Goal: Check status: Check status

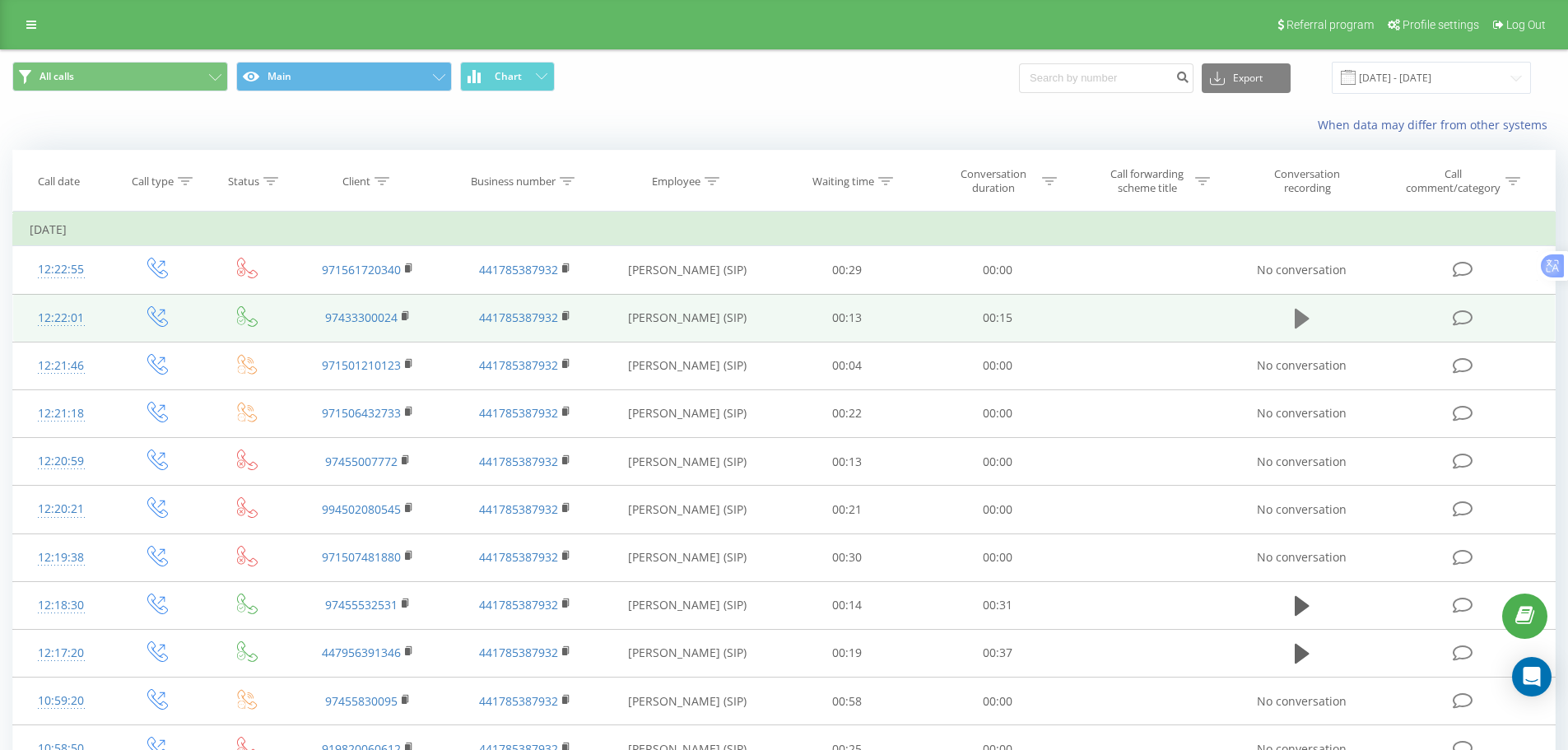
click at [1294, 314] on button at bounding box center [1301, 318] width 25 height 25
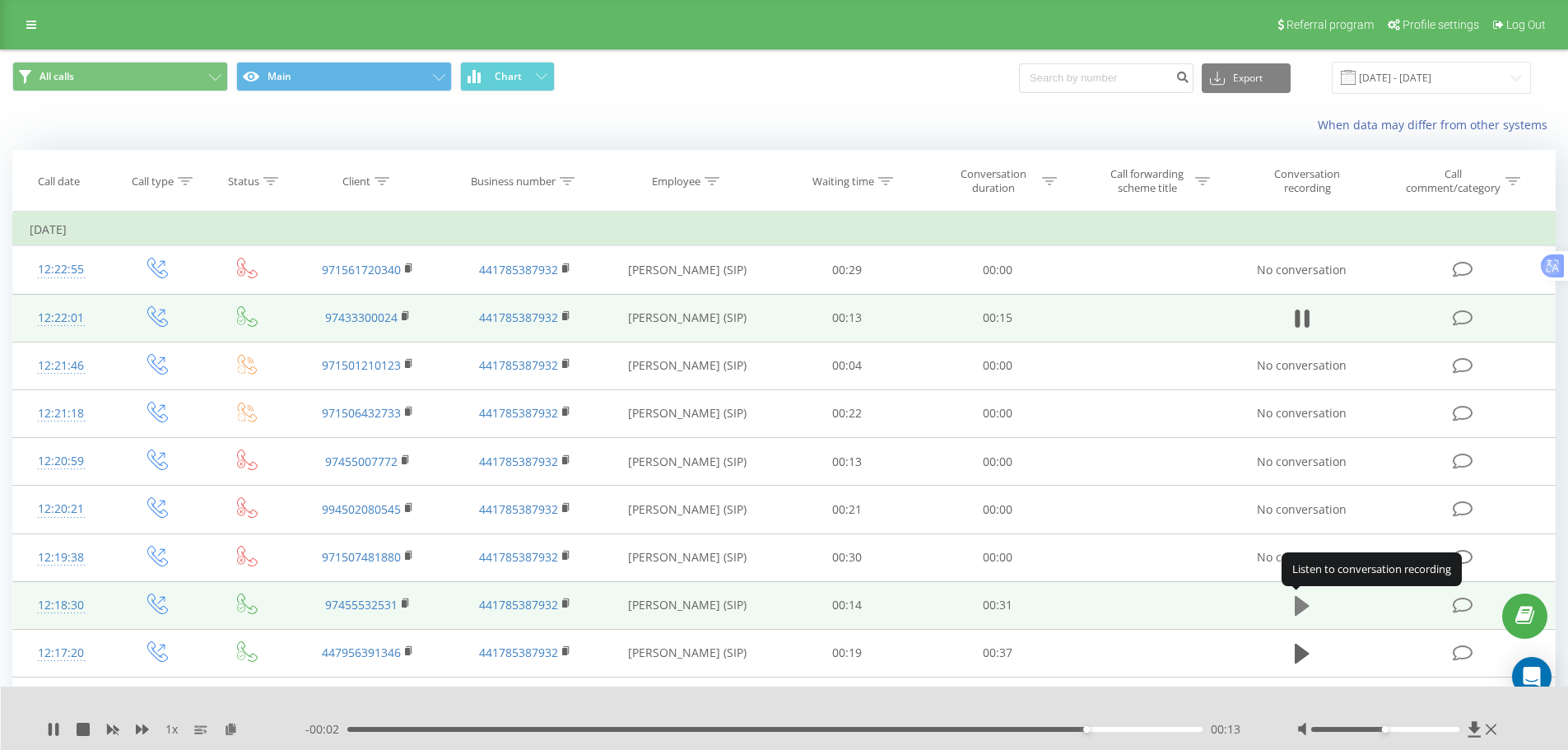
click at [1302, 608] on icon at bounding box center [1302, 605] width 15 height 19
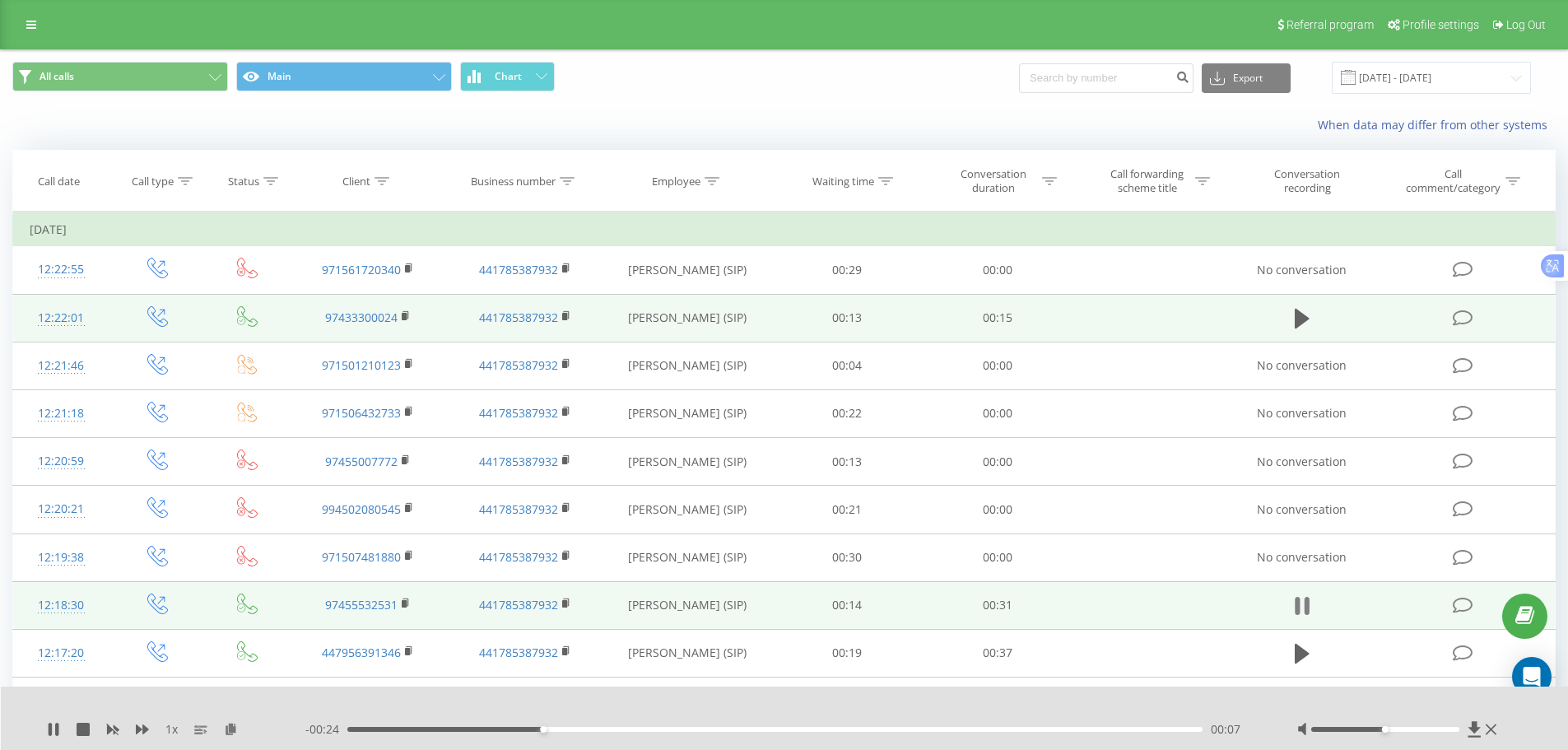
click at [1299, 604] on icon at bounding box center [1297, 606] width 5 height 18
